Goal: Task Accomplishment & Management: Manage account settings

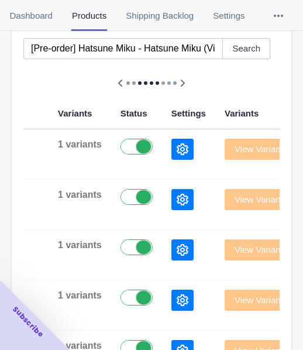
scroll to position [59, 0]
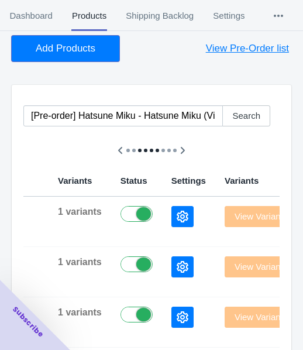
click at [63, 56] on button "Add Products" at bounding box center [66, 49] width 108 height 26
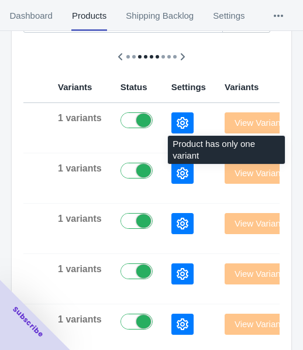
scroll to position [176, 0]
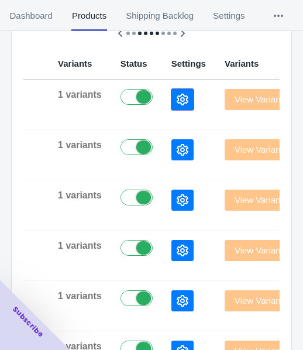
click at [171, 103] on button "button" at bounding box center [182, 99] width 22 height 21
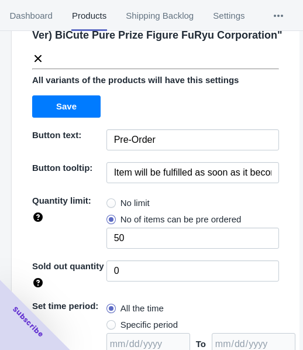
click at [126, 209] on span "No limit" at bounding box center [135, 203] width 29 height 12
click at [110, 201] on input "No limit" at bounding box center [109, 200] width 1 height 1
radio input "true"
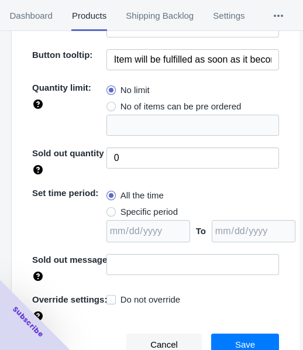
click at [140, 218] on span "Specific period" at bounding box center [149, 212] width 57 height 12
click at [110, 209] on input "Specific period" at bounding box center [109, 209] width 1 height 1
radio input "true"
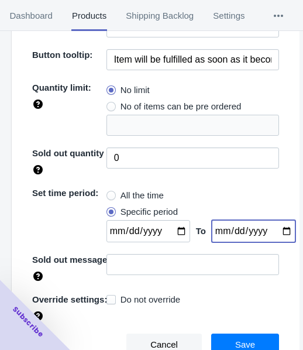
click at [271, 239] on input "date" at bounding box center [254, 231] width 84 height 22
type input "[DATE]"
click at [174, 239] on input "date" at bounding box center [149, 231] width 84 height 22
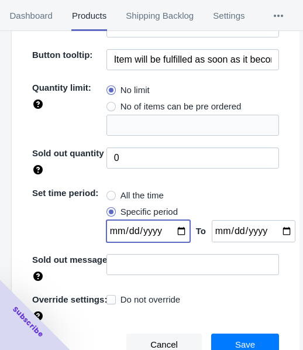
type input "[DATE]"
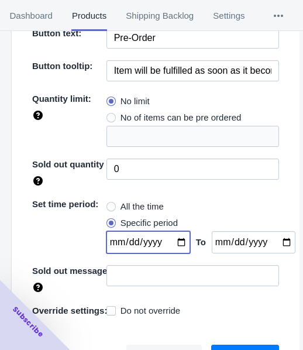
scroll to position [186, 0]
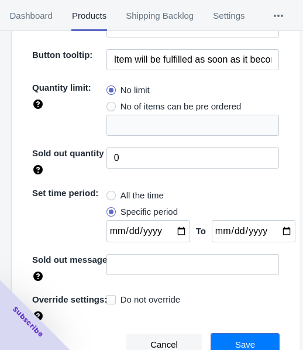
click at [238, 334] on button "Save" at bounding box center [245, 345] width 68 height 22
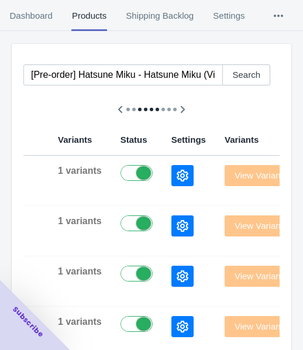
scroll to position [0, 0]
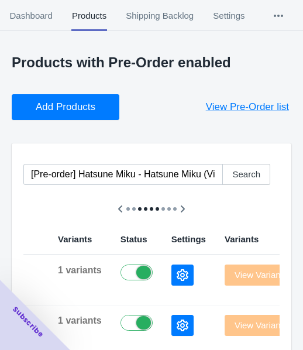
click at [63, 101] on span "Add Products" at bounding box center [66, 107] width 60 height 12
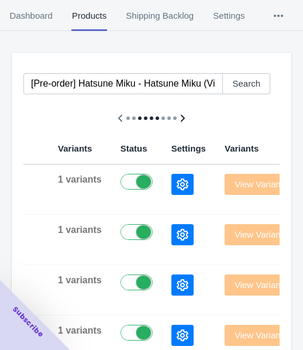
scroll to position [117, 0]
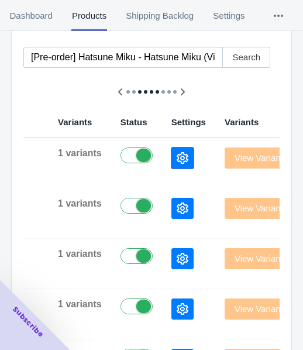
click at [177, 162] on icon "button" at bounding box center [183, 158] width 12 height 12
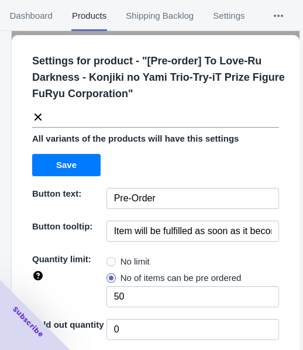
click at [126, 257] on span "No limit" at bounding box center [135, 262] width 29 height 12
click at [110, 259] on input "No limit" at bounding box center [109, 259] width 1 height 1
radio input "true"
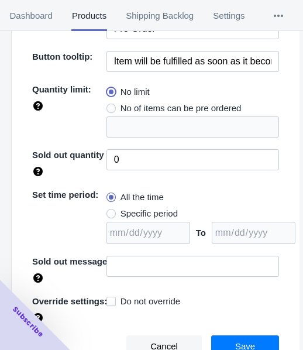
scroll to position [234, 0]
click at [146, 208] on span "Specific period" at bounding box center [149, 214] width 57 height 12
click at [110, 211] on input "Specific period" at bounding box center [109, 211] width 1 height 1
radio input "true"
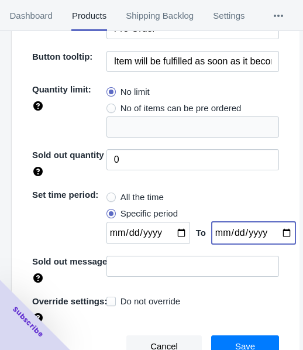
click at [271, 225] on input "date" at bounding box center [254, 233] width 84 height 22
type input "[DATE]"
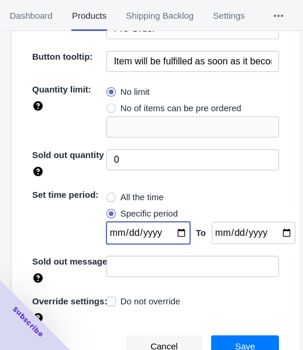
click at [177, 228] on input "date" at bounding box center [149, 233] width 84 height 22
type input "[DATE]"
click at [232, 338] on button "Save" at bounding box center [245, 346] width 68 height 22
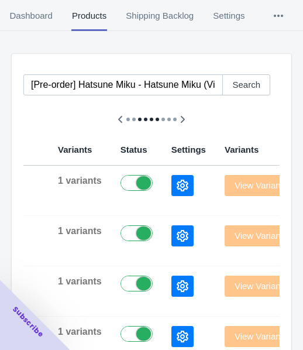
scroll to position [0, 0]
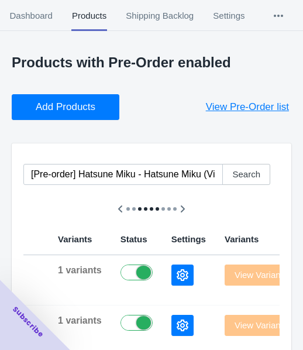
click at [86, 102] on span "Add Products" at bounding box center [66, 107] width 60 height 12
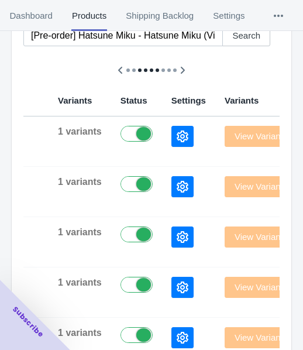
scroll to position [176, 0]
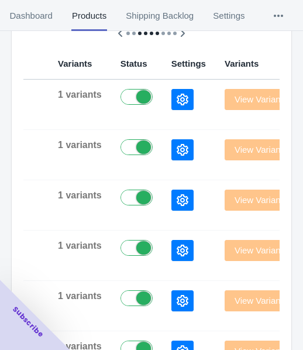
click at [171, 97] on div at bounding box center [188, 99] width 35 height 21
click at [171, 99] on button "button" at bounding box center [182, 99] width 22 height 21
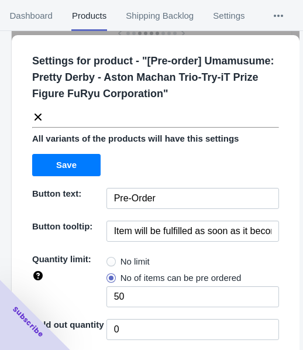
click at [123, 256] on span "No limit" at bounding box center [135, 262] width 29 height 12
click at [110, 259] on input "No limit" at bounding box center [109, 259] width 1 height 1
radio input "true"
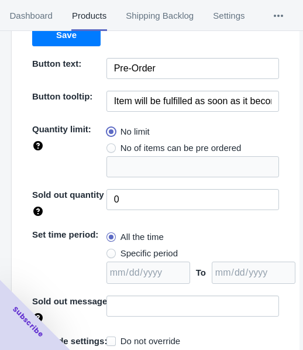
scroll to position [170, 0]
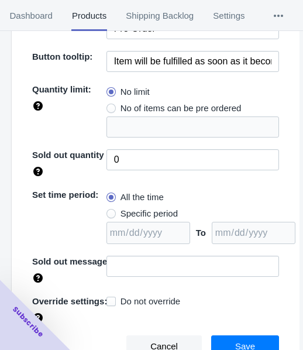
click at [133, 215] on span "Specific period" at bounding box center [149, 214] width 57 height 12
click at [110, 211] on input "Specific period" at bounding box center [109, 211] width 1 height 1
radio input "true"
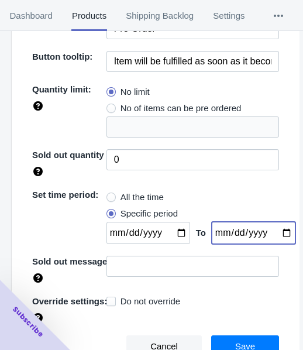
click at [272, 231] on input "date" at bounding box center [254, 233] width 84 height 22
type input "[DATE]"
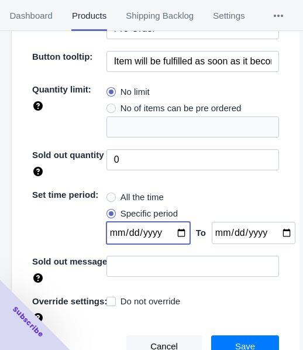
click at [174, 228] on input "date" at bounding box center [149, 233] width 84 height 22
type input "[DATE]"
click at [223, 339] on button "Save" at bounding box center [245, 346] width 68 height 22
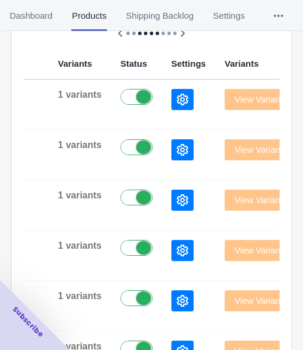
scroll to position [0, 0]
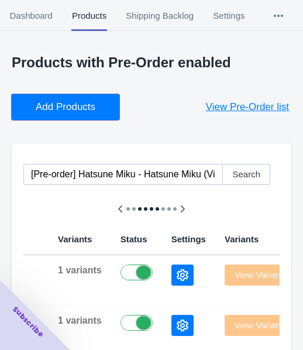
click at [65, 115] on button "Add Products" at bounding box center [66, 107] width 108 height 26
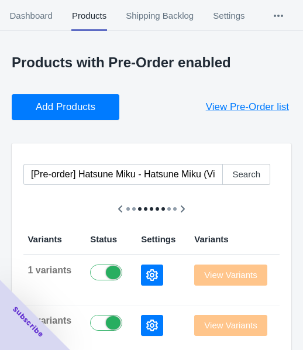
click at [248, 61] on p "Products with Pre-Order enabled" at bounding box center [152, 62] width 280 height 16
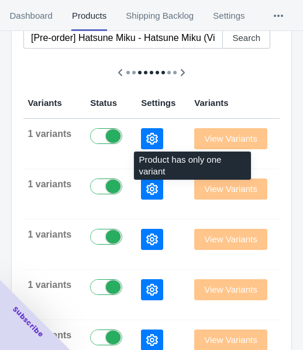
scroll to position [176, 0]
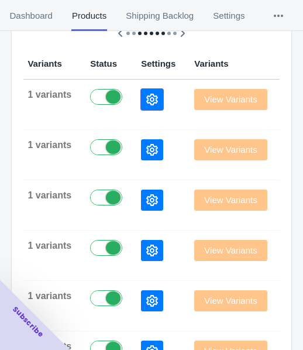
click at [146, 100] on icon "button" at bounding box center [152, 100] width 12 height 12
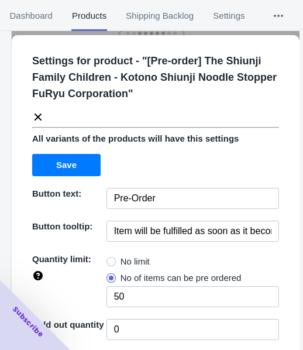
click at [132, 256] on span "No limit" at bounding box center [135, 262] width 29 height 12
click at [110, 259] on input "No limit" at bounding box center [109, 259] width 1 height 1
radio input "true"
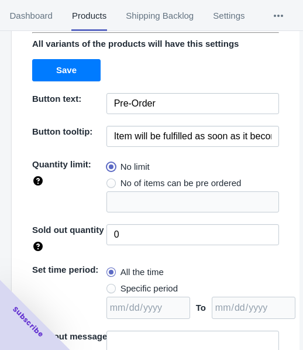
scroll to position [170, 0]
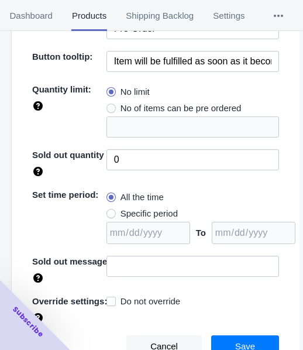
click at [149, 212] on span "Specific period" at bounding box center [149, 214] width 57 height 12
click at [110, 211] on input "Specific period" at bounding box center [109, 211] width 1 height 1
radio input "true"
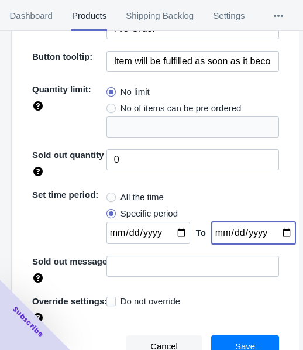
drag, startPoint x: 273, startPoint y: 228, endPoint x: 275, endPoint y: 236, distance: 8.0
click at [273, 229] on input "date" at bounding box center [254, 233] width 84 height 22
type input "[DATE]"
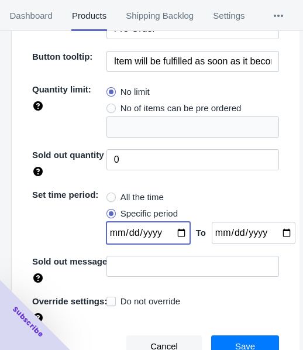
click at [169, 232] on input "date" at bounding box center [149, 233] width 84 height 22
type input "[DATE]"
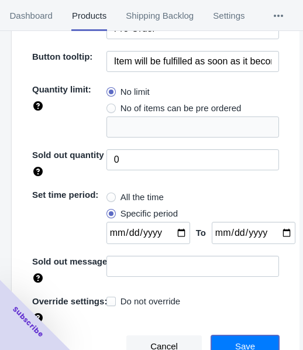
drag, startPoint x: 232, startPoint y: 341, endPoint x: 223, endPoint y: 336, distance: 10.2
click at [235, 342] on span "Save" at bounding box center [245, 346] width 20 height 9
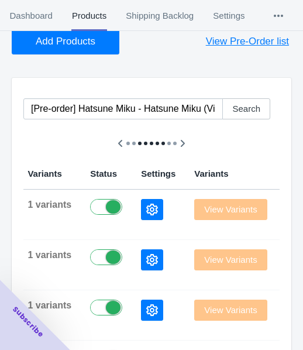
scroll to position [59, 0]
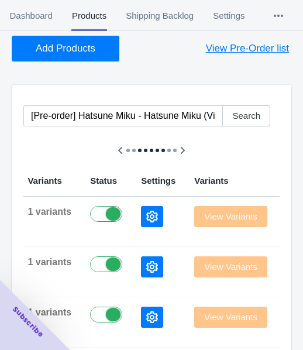
click at [78, 57] on button "Add Products" at bounding box center [66, 49] width 108 height 26
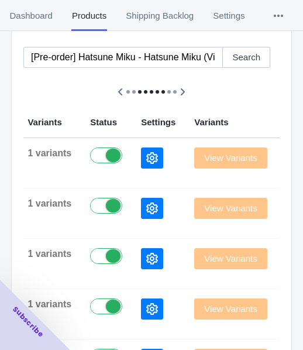
click at [141, 154] on button "button" at bounding box center [152, 157] width 22 height 21
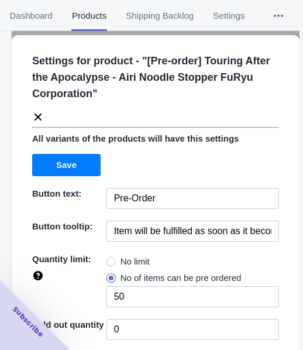
click at [126, 256] on span "No limit" at bounding box center [135, 262] width 29 height 12
click at [110, 259] on input "No limit" at bounding box center [109, 259] width 1 height 1
radio input "true"
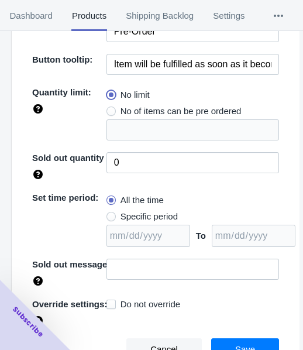
scroll to position [170, 0]
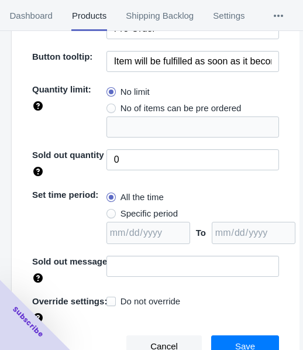
click at [148, 209] on span "Specific period" at bounding box center [149, 214] width 57 height 12
click at [110, 211] on input "Specific period" at bounding box center [109, 211] width 1 height 1
radio input "true"
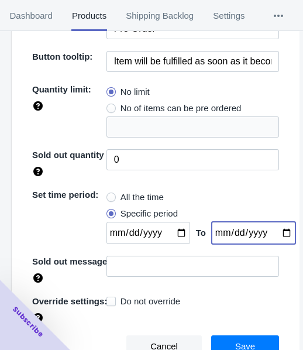
click at [274, 225] on input "date" at bounding box center [254, 233] width 84 height 22
click at [273, 228] on input "date" at bounding box center [254, 233] width 84 height 22
type input "[DATE]"
click at [174, 231] on input "date" at bounding box center [149, 233] width 84 height 22
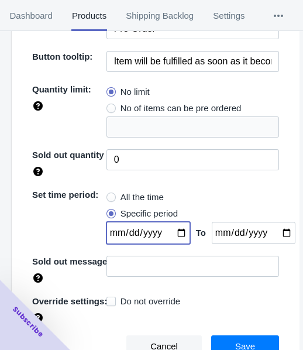
type input "[DATE]"
click at [225, 336] on button "Save" at bounding box center [245, 346] width 68 height 22
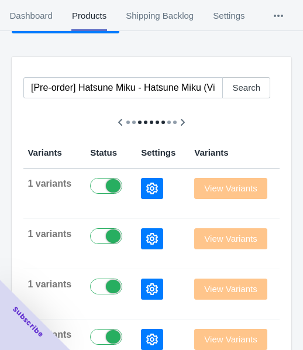
scroll to position [0, 0]
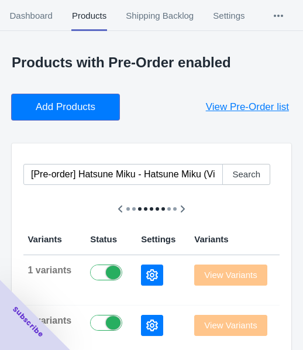
click at [94, 101] on span "Add Products" at bounding box center [66, 107] width 60 height 12
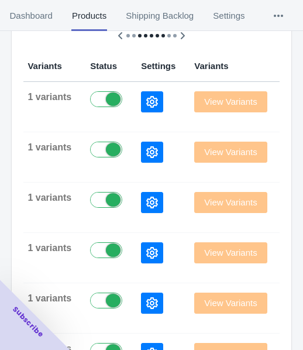
scroll to position [176, 0]
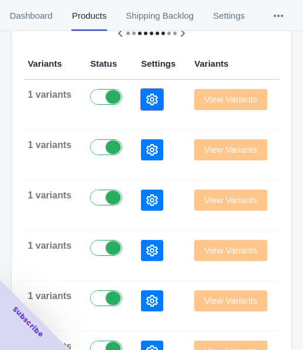
click at [146, 101] on icon "button" at bounding box center [152, 100] width 12 height 12
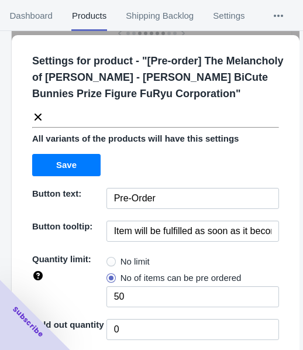
click at [122, 267] on span "No limit" at bounding box center [135, 262] width 29 height 12
click at [110, 259] on input "No limit" at bounding box center [109, 259] width 1 height 1
radio input "true"
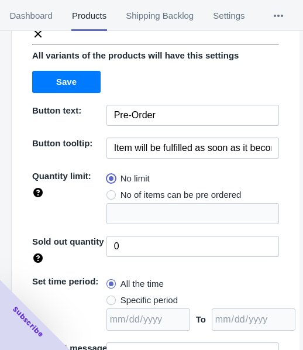
scroll to position [186, 0]
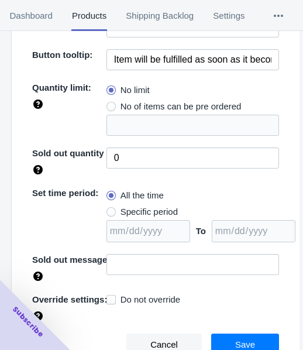
click at [151, 217] on span "Specific period" at bounding box center [149, 212] width 57 height 12
click at [110, 209] on input "Specific period" at bounding box center [109, 209] width 1 height 1
radio input "true"
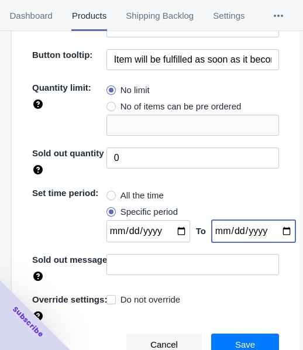
click at [272, 233] on input "date" at bounding box center [254, 231] width 84 height 22
type input "[DATE]"
click at [173, 230] on input "date" at bounding box center [149, 231] width 84 height 22
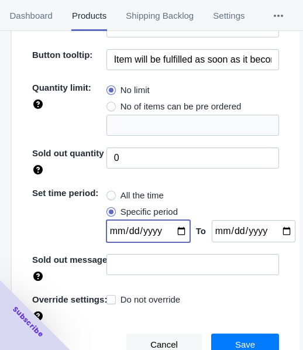
click at [176, 234] on input "[DATE]" at bounding box center [149, 231] width 84 height 22
type input "[DATE]"
click at [241, 314] on div "Do not override" at bounding box center [193, 308] width 173 height 28
click at [242, 336] on button "Save" at bounding box center [245, 345] width 68 height 22
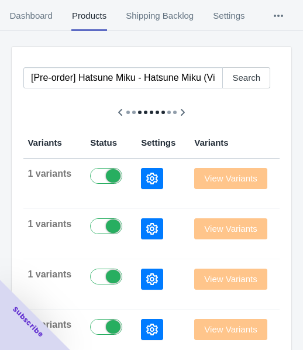
scroll to position [0, 0]
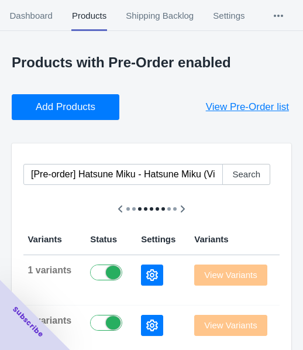
click at [87, 119] on button "Add Products" at bounding box center [66, 107] width 108 height 26
click at [98, 103] on button "Add Products" at bounding box center [66, 107] width 108 height 26
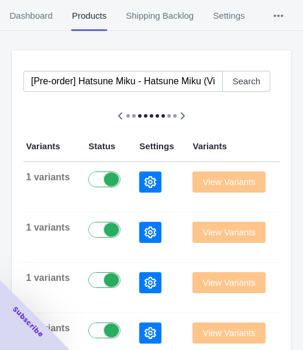
scroll to position [117, 0]
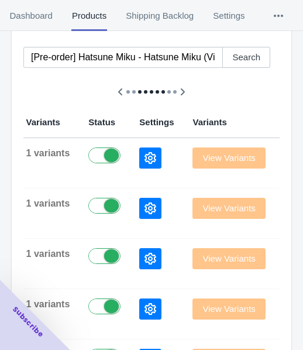
click at [145, 153] on icon "button" at bounding box center [151, 158] width 12 height 12
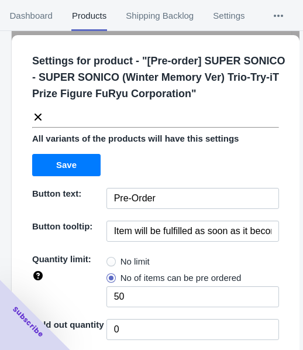
click at [121, 259] on span "No limit" at bounding box center [135, 262] width 29 height 12
click at [110, 259] on input "No limit" at bounding box center [109, 259] width 1 height 1
radio input "true"
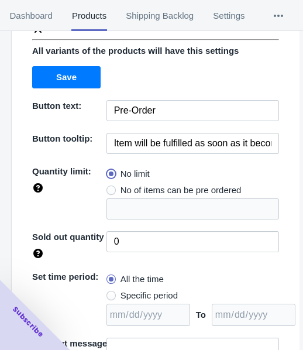
scroll to position [170, 0]
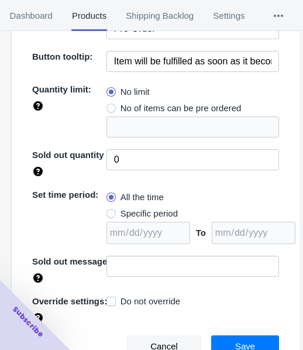
click at [142, 210] on span "Specific period" at bounding box center [149, 214] width 57 height 12
click at [110, 211] on input "Specific period" at bounding box center [109, 211] width 1 height 1
radio input "true"
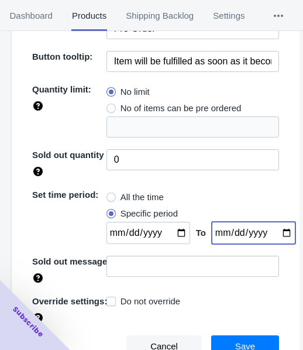
click at [277, 231] on input "date" at bounding box center [254, 233] width 84 height 22
type input "[DATE]"
click at [170, 229] on input "date" at bounding box center [149, 233] width 84 height 22
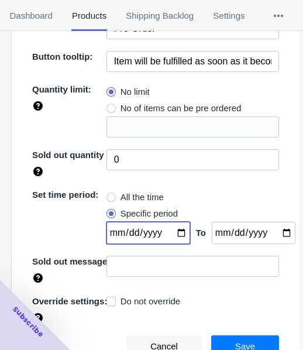
type input "[DATE]"
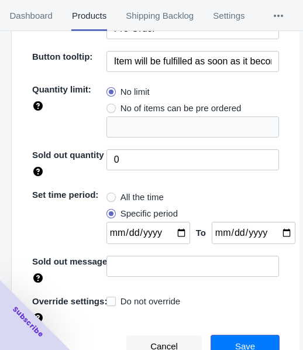
click at [228, 341] on button "Save" at bounding box center [245, 346] width 68 height 22
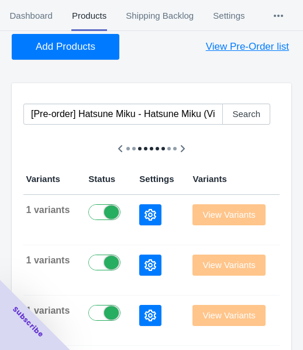
scroll to position [0, 0]
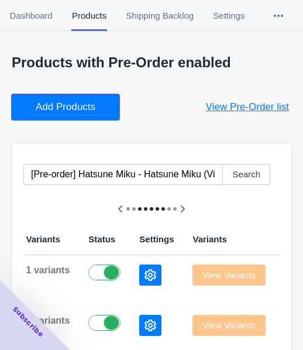
click at [80, 105] on span "Add Products" at bounding box center [66, 107] width 60 height 12
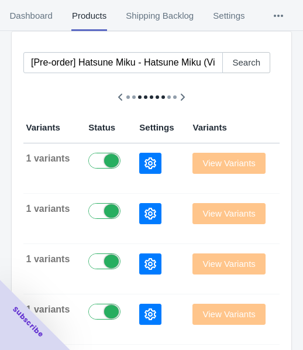
scroll to position [117, 0]
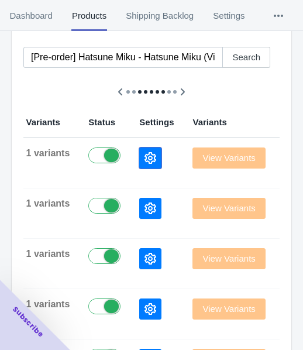
click at [145, 153] on icon "button" at bounding box center [151, 158] width 12 height 12
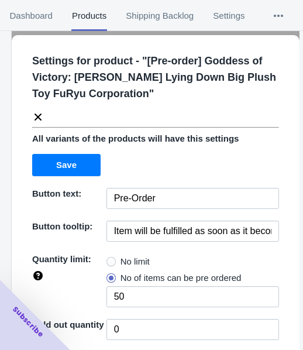
click at [138, 259] on span "No limit" at bounding box center [135, 262] width 29 height 12
click at [110, 259] on input "No limit" at bounding box center [109, 259] width 1 height 1
radio input "true"
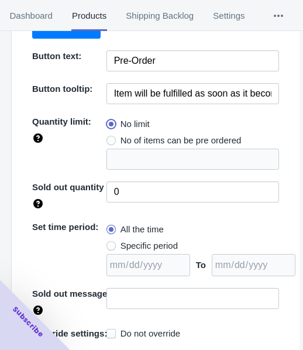
scroll to position [170, 0]
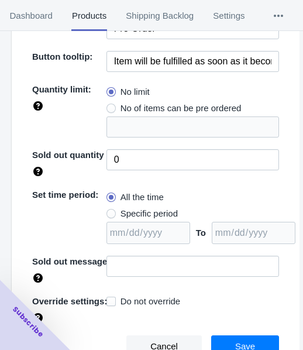
click at [134, 212] on span "Specific period" at bounding box center [149, 214] width 57 height 12
click at [110, 211] on input "Specific period" at bounding box center [109, 211] width 1 height 1
radio input "true"
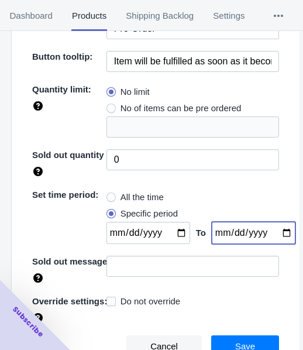
click at [271, 233] on input "date" at bounding box center [254, 233] width 84 height 22
type input "[DATE]"
click at [169, 231] on input "date" at bounding box center [149, 233] width 84 height 22
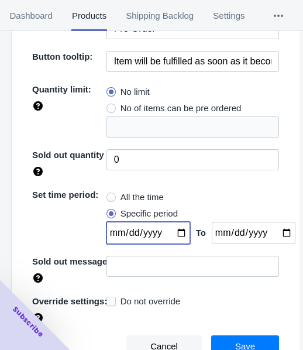
drag, startPoint x: 174, startPoint y: 235, endPoint x: 165, endPoint y: 229, distance: 10.2
click at [174, 233] on input "[DATE]" at bounding box center [149, 233] width 84 height 22
type input "[DATE]"
click at [237, 342] on span "Save" at bounding box center [245, 346] width 20 height 9
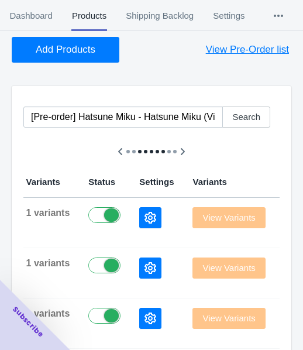
scroll to position [0, 0]
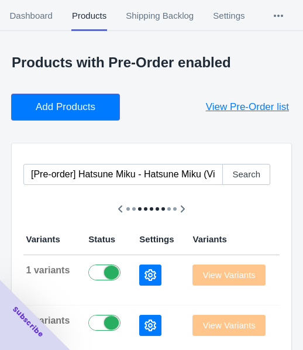
click at [71, 103] on span "Add Products" at bounding box center [66, 107] width 60 height 12
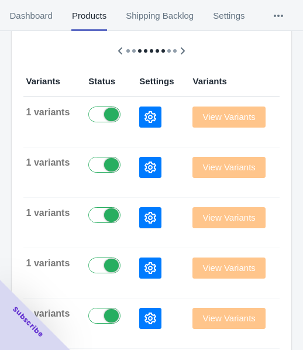
scroll to position [176, 0]
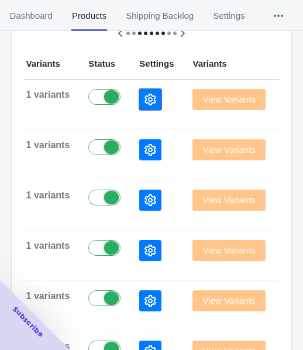
click at [139, 99] on button "button" at bounding box center [150, 99] width 22 height 21
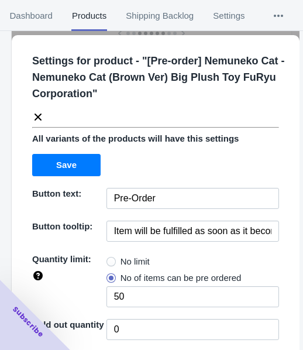
click at [135, 260] on span "No limit" at bounding box center [135, 262] width 29 height 12
click at [110, 259] on input "No limit" at bounding box center [109, 259] width 1 height 1
radio input "true"
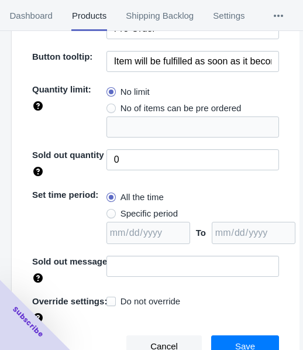
click at [153, 211] on span "Specific period" at bounding box center [149, 214] width 57 height 12
click at [110, 211] on input "Specific period" at bounding box center [109, 211] width 1 height 1
radio input "true"
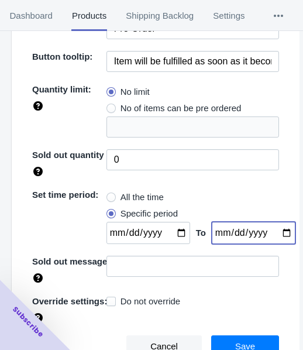
click at [274, 232] on input "date" at bounding box center [254, 233] width 84 height 22
type input "[DATE]"
click at [170, 228] on input "date" at bounding box center [149, 233] width 84 height 22
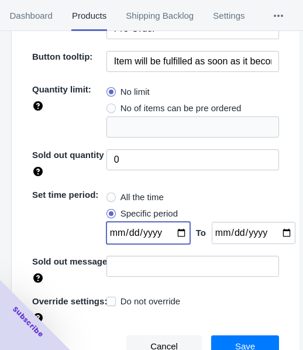
type input "[DATE]"
click at [235, 342] on span "Save" at bounding box center [245, 346] width 20 height 9
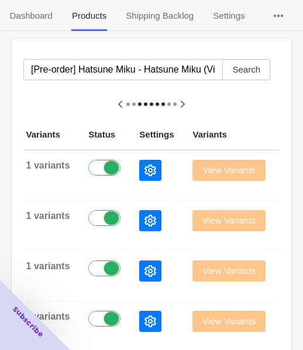
scroll to position [0, 0]
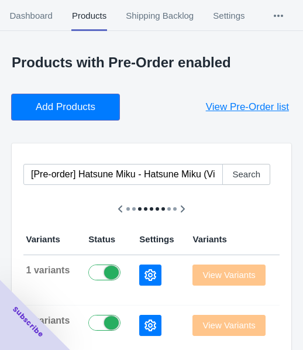
click at [67, 99] on button "Add Products" at bounding box center [66, 107] width 108 height 26
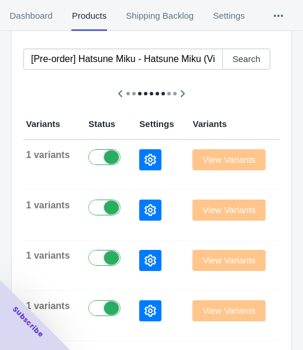
scroll to position [117, 0]
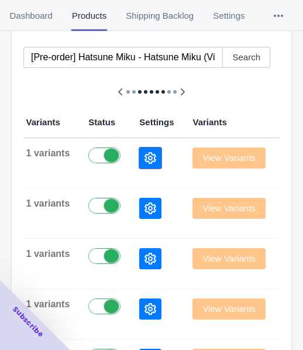
click at [145, 158] on icon "button" at bounding box center [151, 158] width 12 height 12
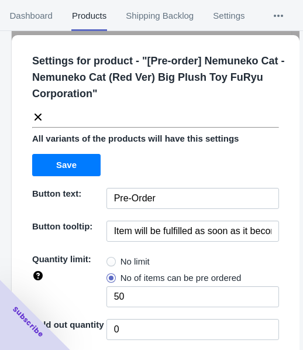
click at [125, 257] on span "No limit" at bounding box center [135, 262] width 29 height 12
click at [110, 259] on input "No limit" at bounding box center [109, 259] width 1 height 1
radio input "true"
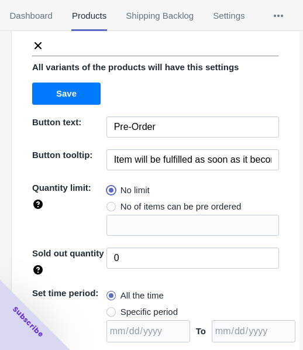
scroll to position [170, 0]
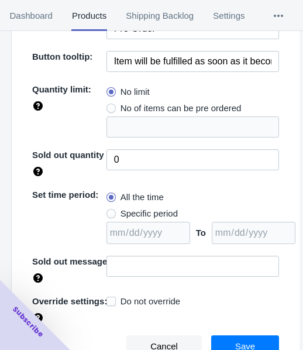
click at [149, 208] on span "Specific period" at bounding box center [149, 214] width 57 height 12
click at [110, 211] on input "Specific period" at bounding box center [109, 211] width 1 height 1
radio input "true"
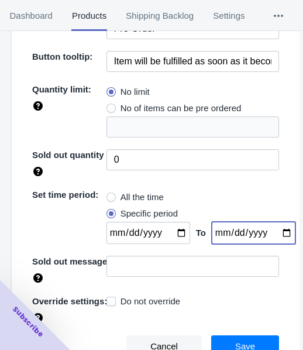
click at [276, 230] on input "date" at bounding box center [254, 233] width 84 height 22
type input "[DATE]"
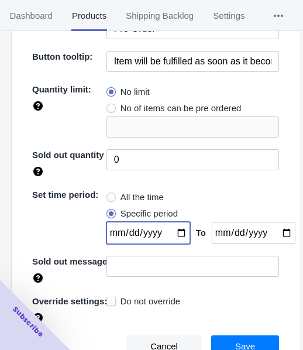
click at [174, 228] on input "date" at bounding box center [149, 233] width 84 height 22
type input "[DATE]"
click at [236, 342] on span "Save" at bounding box center [245, 346] width 20 height 9
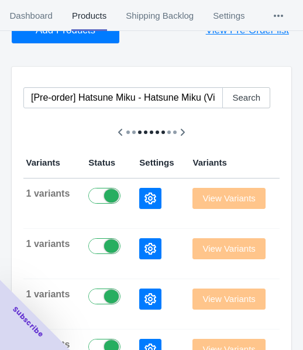
scroll to position [0, 0]
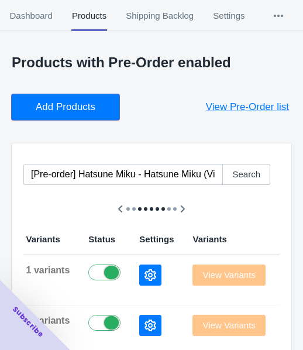
click at [84, 105] on span "Add Products" at bounding box center [66, 107] width 60 height 12
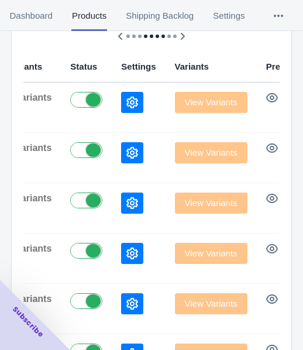
scroll to position [176, 0]
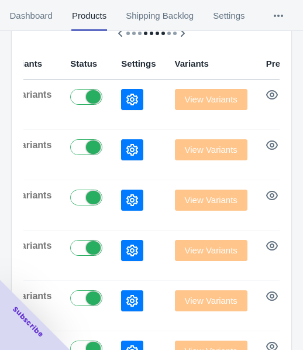
click at [126, 100] on icon "button" at bounding box center [132, 100] width 12 height 12
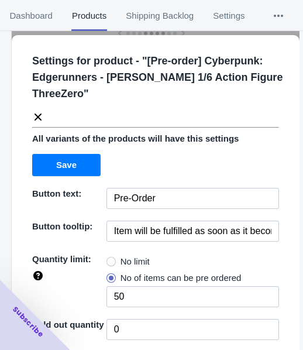
click at [121, 257] on span "No limit" at bounding box center [135, 262] width 29 height 12
click at [110, 259] on input "No limit" at bounding box center [109, 259] width 1 height 1
radio input "true"
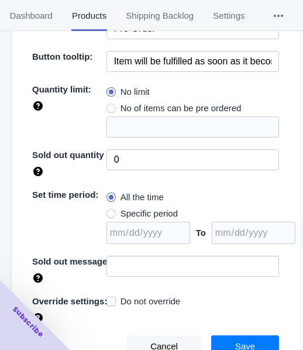
click at [132, 211] on span "Specific period" at bounding box center [149, 214] width 57 height 12
click at [110, 211] on input "Specific period" at bounding box center [109, 211] width 1 height 1
radio input "true"
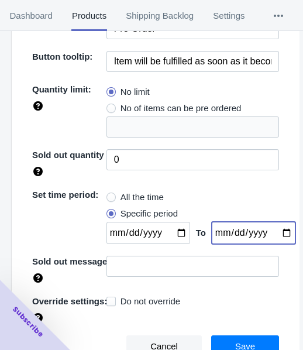
click at [277, 232] on input "date" at bounding box center [254, 233] width 84 height 22
type input "[DATE]"
click at [175, 230] on input "date" at bounding box center [149, 233] width 84 height 22
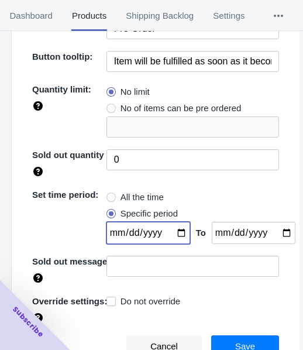
type input "[DATE]"
click at [237, 342] on span "Save" at bounding box center [245, 346] width 20 height 9
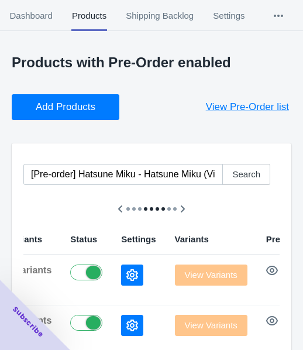
scroll to position [0, 0]
click at [88, 114] on button "Add Products" at bounding box center [66, 107] width 108 height 26
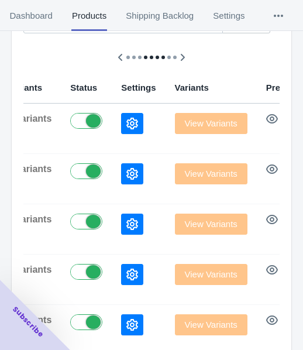
scroll to position [176, 0]
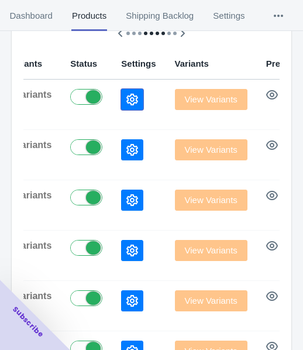
click at [121, 91] on button "button" at bounding box center [132, 99] width 22 height 21
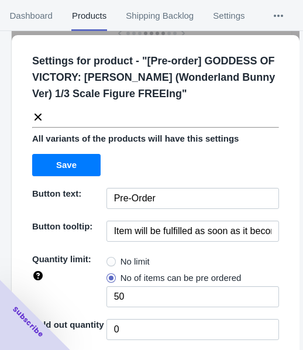
click at [126, 256] on span "No limit" at bounding box center [135, 262] width 29 height 12
click at [110, 259] on input "No limit" at bounding box center [109, 259] width 1 height 1
radio input "true"
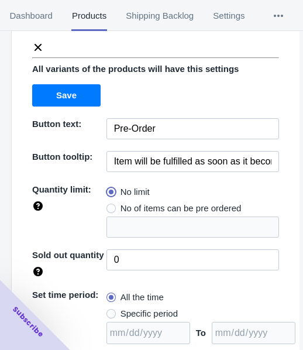
scroll to position [170, 0]
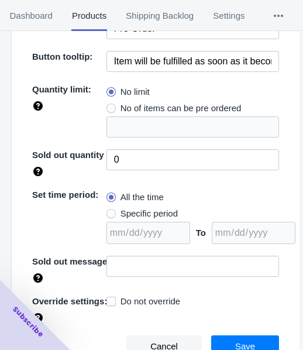
click at [135, 209] on span "Specific period" at bounding box center [149, 214] width 57 height 12
click at [110, 211] on input "Specific period" at bounding box center [109, 211] width 1 height 1
radio input "true"
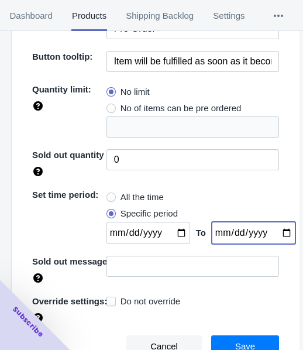
click at [269, 231] on input "date" at bounding box center [254, 233] width 84 height 22
type input "[DATE]"
click at [174, 232] on input "date" at bounding box center [149, 233] width 84 height 22
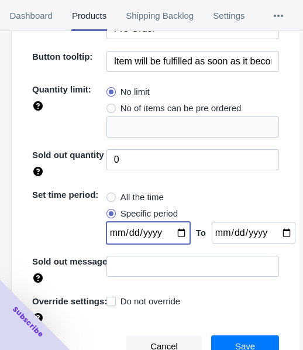
type input "[DATE]"
click at [244, 342] on span "Save" at bounding box center [245, 346] width 20 height 9
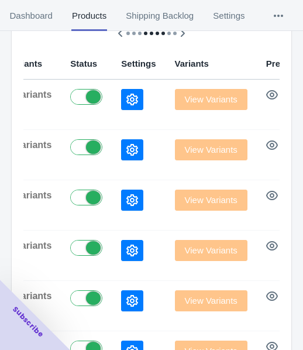
scroll to position [0, 0]
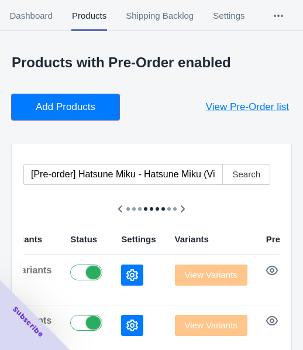
click at [45, 105] on span "Add Products" at bounding box center [66, 107] width 60 height 12
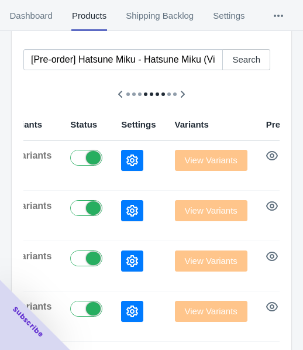
scroll to position [117, 0]
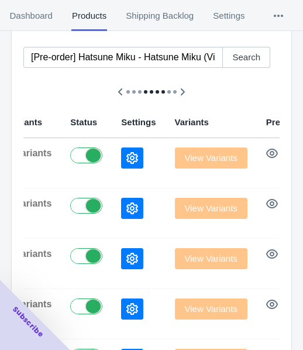
click at [121, 162] on button "button" at bounding box center [132, 157] width 22 height 21
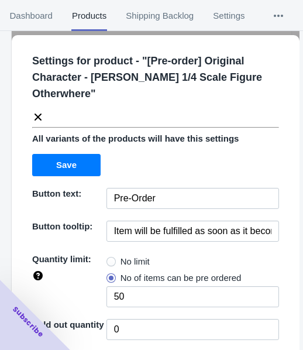
click at [121, 256] on span "No limit" at bounding box center [135, 262] width 29 height 12
click at [110, 259] on input "No limit" at bounding box center [109, 259] width 1 height 1
radio input "true"
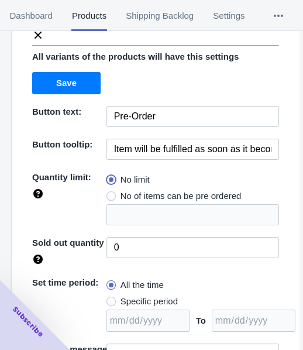
scroll to position [170, 0]
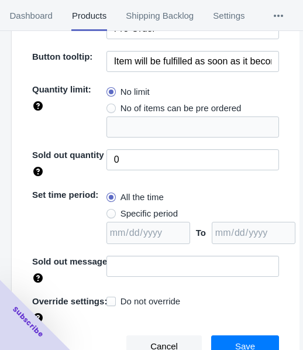
click at [144, 212] on span "Specific period" at bounding box center [149, 214] width 57 height 12
click at [110, 211] on input "Specific period" at bounding box center [109, 211] width 1 height 1
radio input "true"
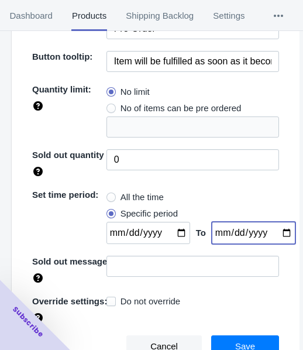
click at [276, 232] on input "date" at bounding box center [254, 233] width 84 height 22
type input "[DATE]"
click at [171, 228] on input "date" at bounding box center [149, 233] width 84 height 22
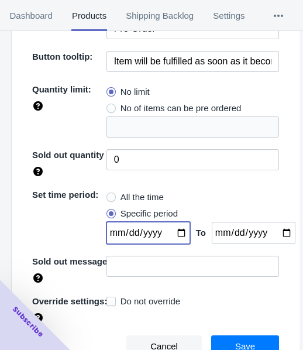
type input "[DATE]"
click at [241, 342] on span "Save" at bounding box center [245, 346] width 20 height 9
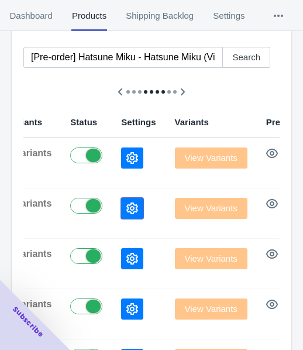
click at [126, 204] on icon "button" at bounding box center [132, 208] width 12 height 12
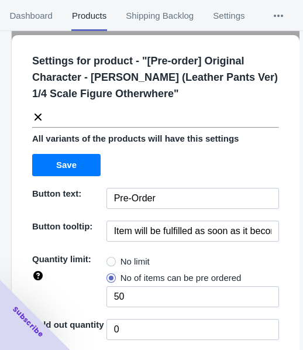
click at [137, 260] on span "No limit" at bounding box center [135, 262] width 29 height 12
click at [110, 259] on input "No limit" at bounding box center [109, 259] width 1 height 1
radio input "true"
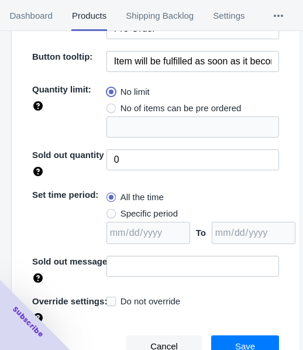
scroll to position [410, 0]
click at [136, 212] on span "Specific period" at bounding box center [149, 214] width 57 height 12
click at [110, 211] on input "Specific period" at bounding box center [109, 211] width 1 height 1
radio input "true"
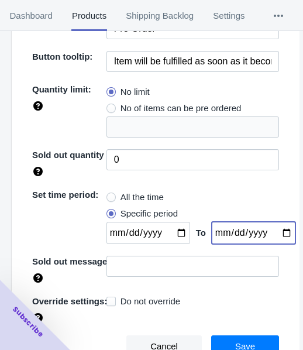
click at [274, 229] on input "date" at bounding box center [254, 233] width 84 height 22
type input "[DATE]"
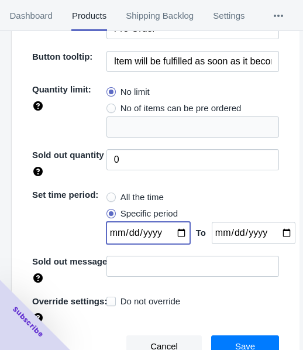
click at [171, 226] on input "date" at bounding box center [149, 233] width 84 height 22
type input "[DATE]"
click at [262, 341] on button "Save" at bounding box center [245, 346] width 68 height 22
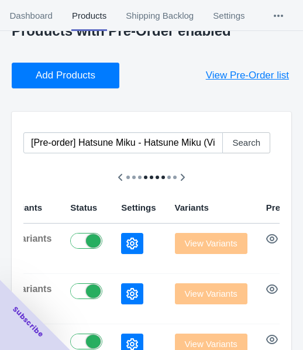
scroll to position [0, 0]
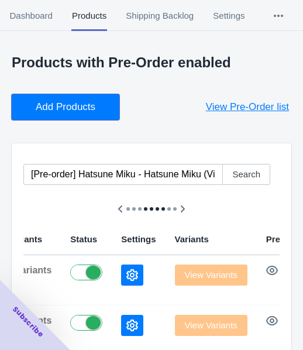
click at [85, 106] on span "Add Products" at bounding box center [66, 107] width 60 height 12
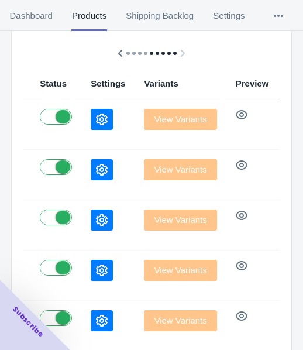
scroll to position [176, 0]
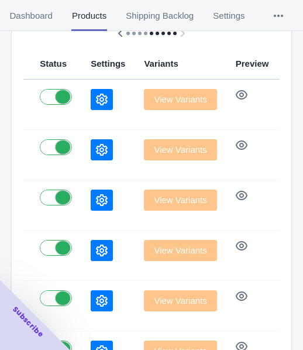
click at [96, 95] on icon "button" at bounding box center [102, 100] width 12 height 12
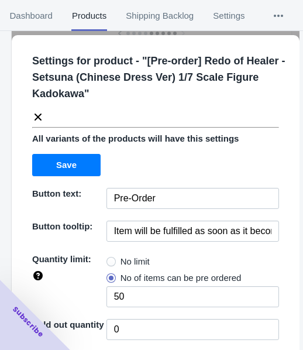
click at [140, 259] on span "No limit" at bounding box center [135, 262] width 29 height 12
click at [110, 259] on input "No limit" at bounding box center [109, 259] width 1 height 1
radio input "true"
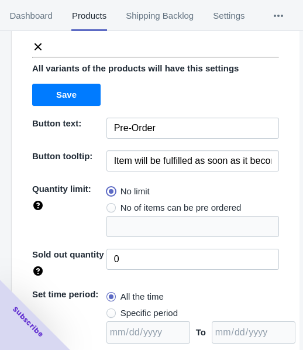
scroll to position [170, 0]
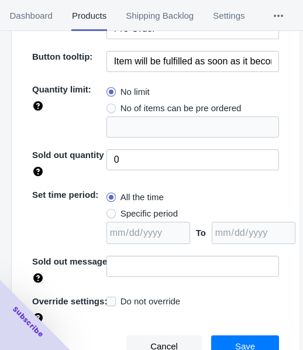
click at [157, 212] on span "Specific period" at bounding box center [149, 214] width 57 height 12
click at [110, 211] on input "Specific period" at bounding box center [109, 211] width 1 height 1
radio input "true"
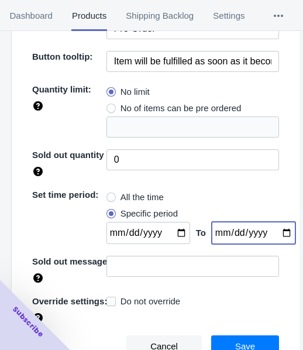
click at [272, 230] on input "date" at bounding box center [254, 233] width 84 height 22
type input "[DATE]"
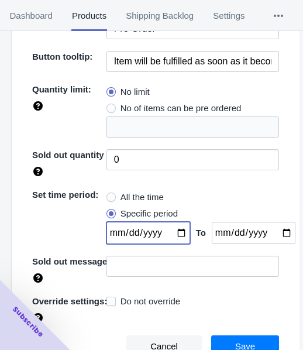
click at [174, 232] on input "date" at bounding box center [149, 233] width 84 height 22
type input "[DATE]"
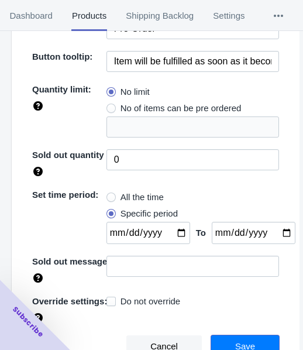
click at [256, 336] on button "Save" at bounding box center [245, 346] width 68 height 22
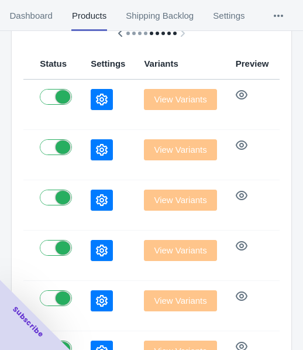
click at [96, 146] on icon "button" at bounding box center [102, 150] width 12 height 12
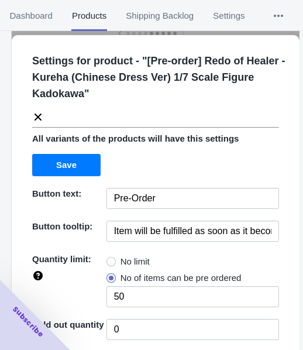
click at [121, 256] on span "No limit" at bounding box center [135, 262] width 29 height 12
click at [110, 259] on input "No limit" at bounding box center [109, 259] width 1 height 1
radio input "true"
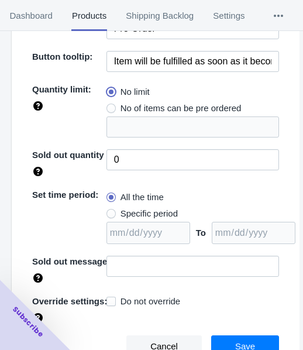
scroll to position [351, 0]
click at [135, 212] on span "Specific period" at bounding box center [149, 214] width 57 height 12
click at [110, 211] on input "Specific period" at bounding box center [109, 211] width 1 height 1
radio input "true"
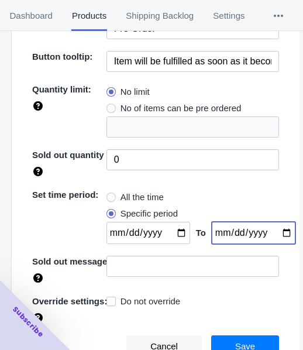
click at [273, 231] on input "date" at bounding box center [254, 233] width 84 height 22
type input "[DATE]"
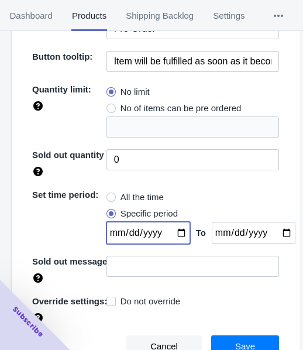
click at [173, 231] on input "date" at bounding box center [149, 233] width 84 height 22
type input "[DATE]"
click at [239, 342] on span "Save" at bounding box center [245, 346] width 20 height 9
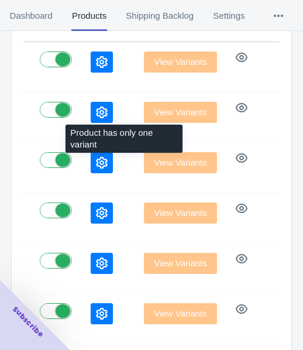
scroll to position [234, 0]
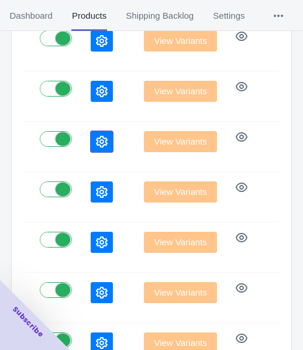
click at [91, 132] on button "button" at bounding box center [102, 141] width 22 height 21
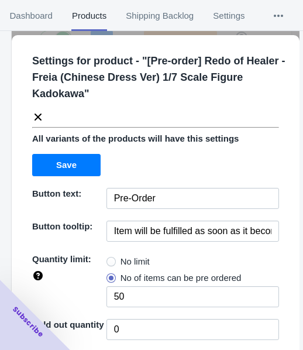
click at [121, 257] on span "No limit" at bounding box center [135, 262] width 29 height 12
click at [110, 259] on input "No limit" at bounding box center [109, 259] width 1 height 1
radio input "true"
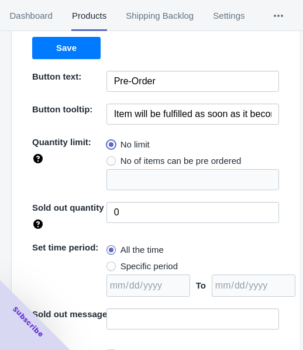
scroll to position [170, 0]
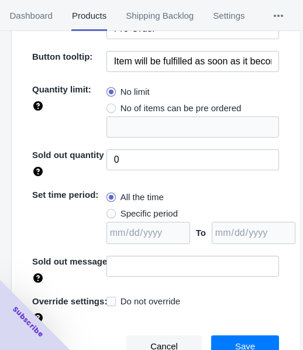
click at [166, 212] on span "Specific period" at bounding box center [149, 214] width 57 height 12
click at [110, 211] on input "Specific period" at bounding box center [109, 211] width 1 height 1
radio input "true"
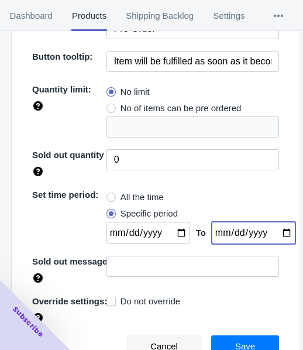
click at [273, 234] on input "date" at bounding box center [254, 233] width 84 height 22
type input "[DATE]"
click at [174, 229] on input "date" at bounding box center [149, 233] width 84 height 22
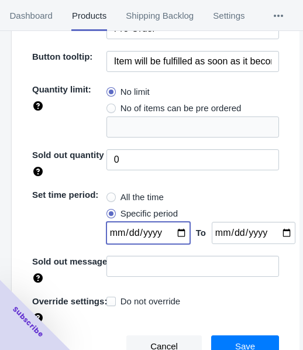
type input "[DATE]"
click at [247, 336] on button "Save" at bounding box center [245, 346] width 68 height 22
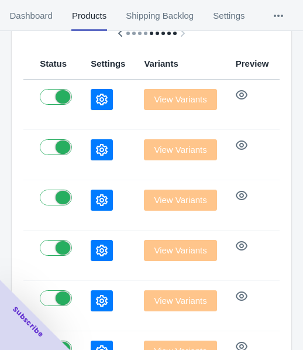
scroll to position [176, 0]
click at [91, 202] on button "button" at bounding box center [102, 200] width 22 height 21
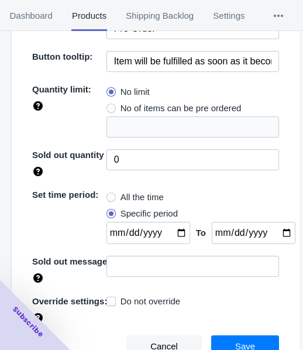
scroll to position [0, 0]
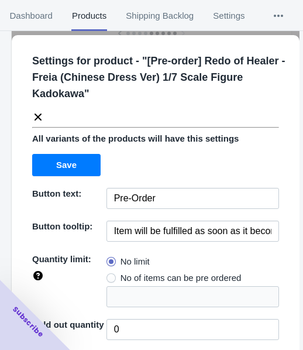
click at [42, 116] on icon at bounding box center [38, 117] width 12 height 12
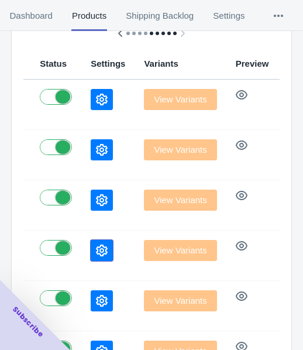
click at [96, 245] on icon "button" at bounding box center [102, 251] width 12 height 12
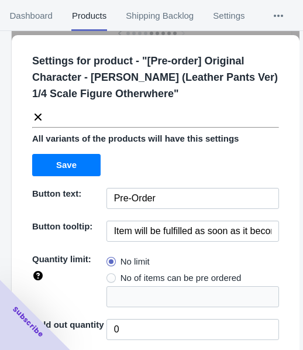
click at [35, 112] on icon at bounding box center [38, 117] width 12 height 12
